Goal: Browse casually

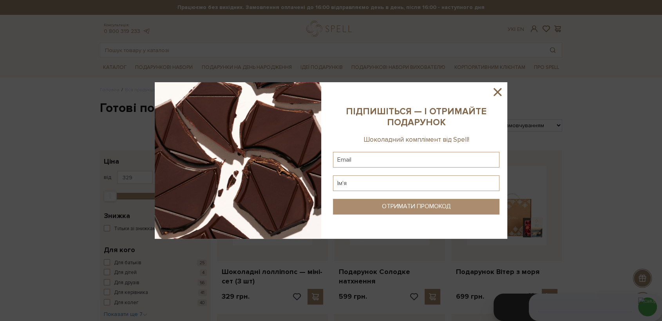
drag, startPoint x: 501, startPoint y: 90, endPoint x: 266, endPoint y: 84, distance: 234.6
click at [500, 90] on icon at bounding box center [497, 91] width 13 height 13
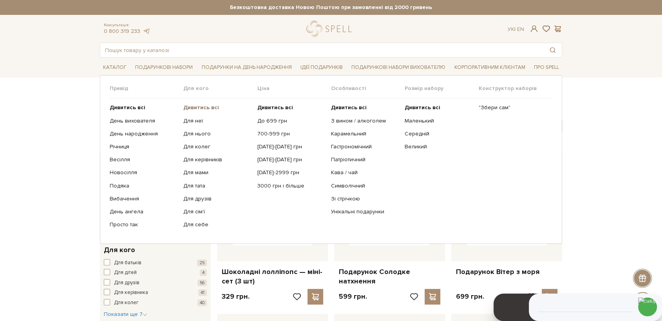
click at [205, 107] on b "Дивитись всі" at bounding box center [201, 107] width 36 height 7
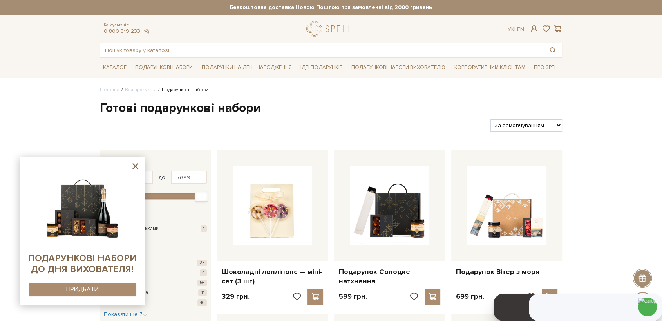
drag, startPoint x: 135, startPoint y: 164, endPoint x: 137, endPoint y: 158, distance: 6.6
click at [135, 162] on icon at bounding box center [135, 166] width 10 height 10
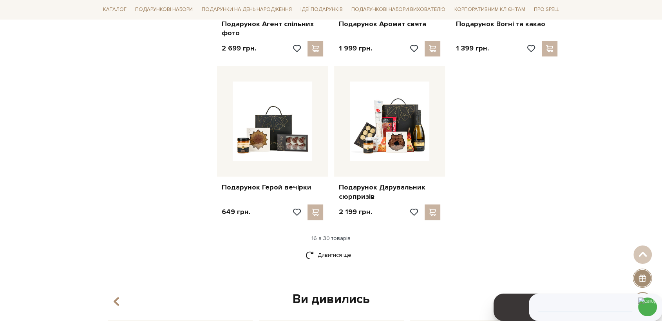
scroll to position [913, 0]
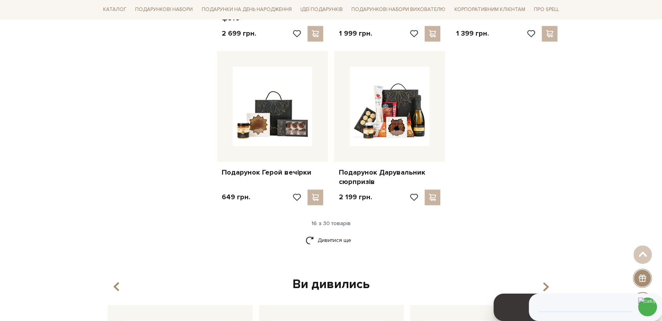
drag, startPoint x: 338, startPoint y: 237, endPoint x: 395, endPoint y: 221, distance: 59.0
click at [338, 237] on link "Дивитися ще" at bounding box center [330, 240] width 51 height 14
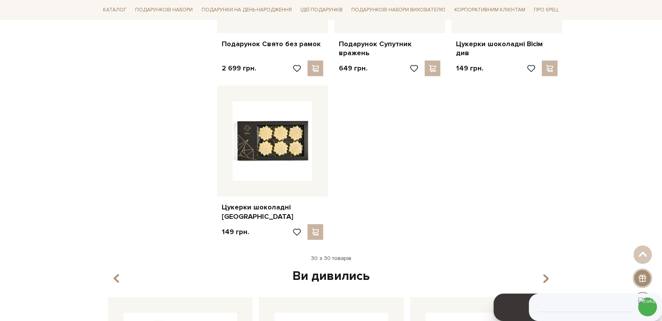
scroll to position [1522, 0]
